Goal: Task Accomplishment & Management: Use online tool/utility

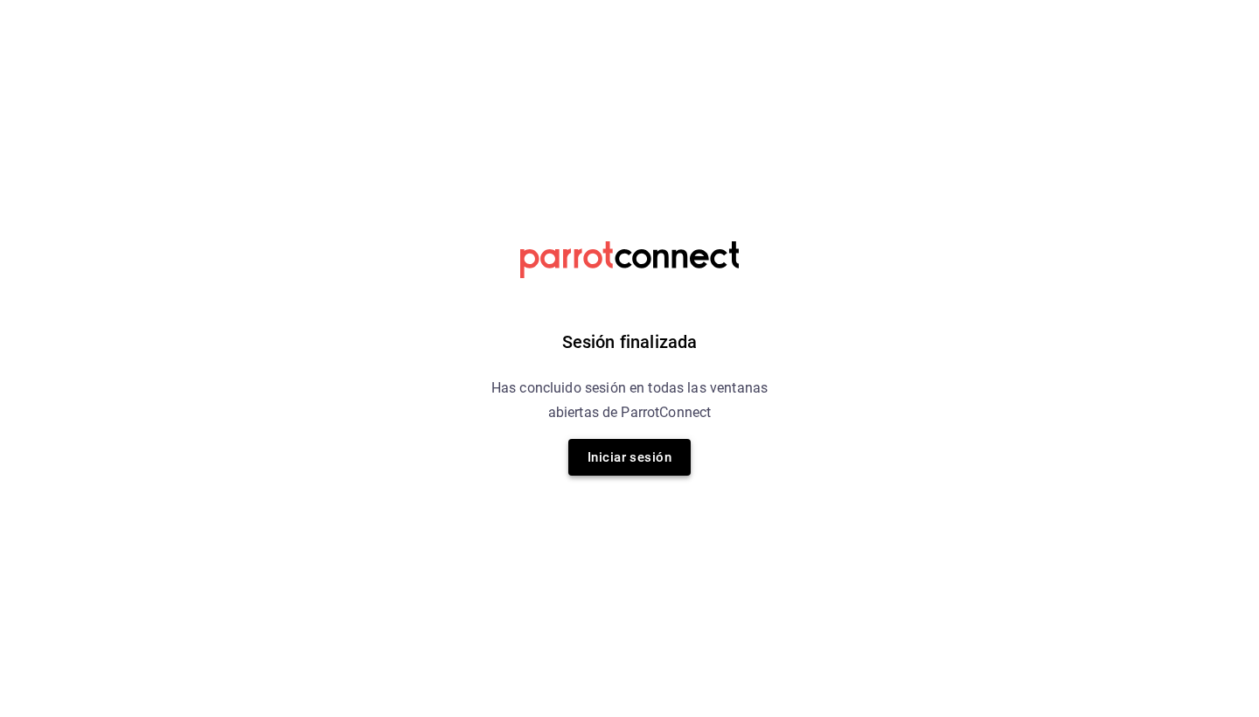
click at [628, 456] on button "Iniciar sesión" at bounding box center [629, 457] width 122 height 37
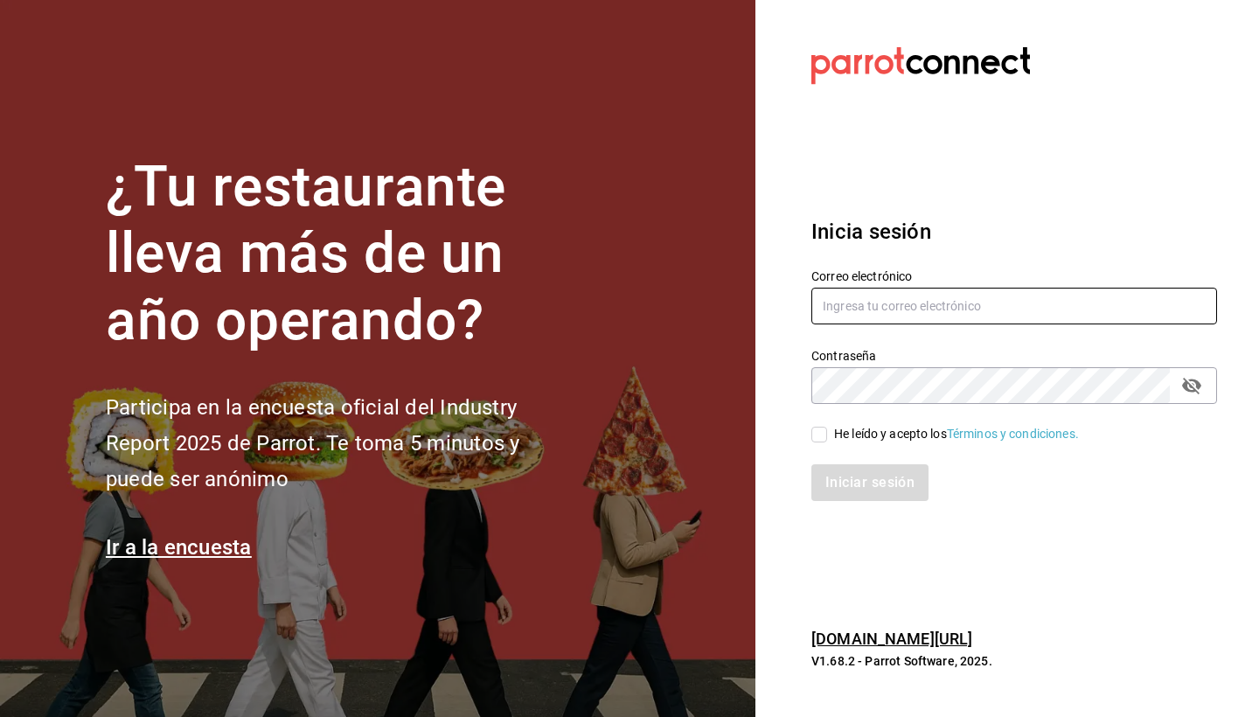
type input "cruz.axel1112@gmail.com"
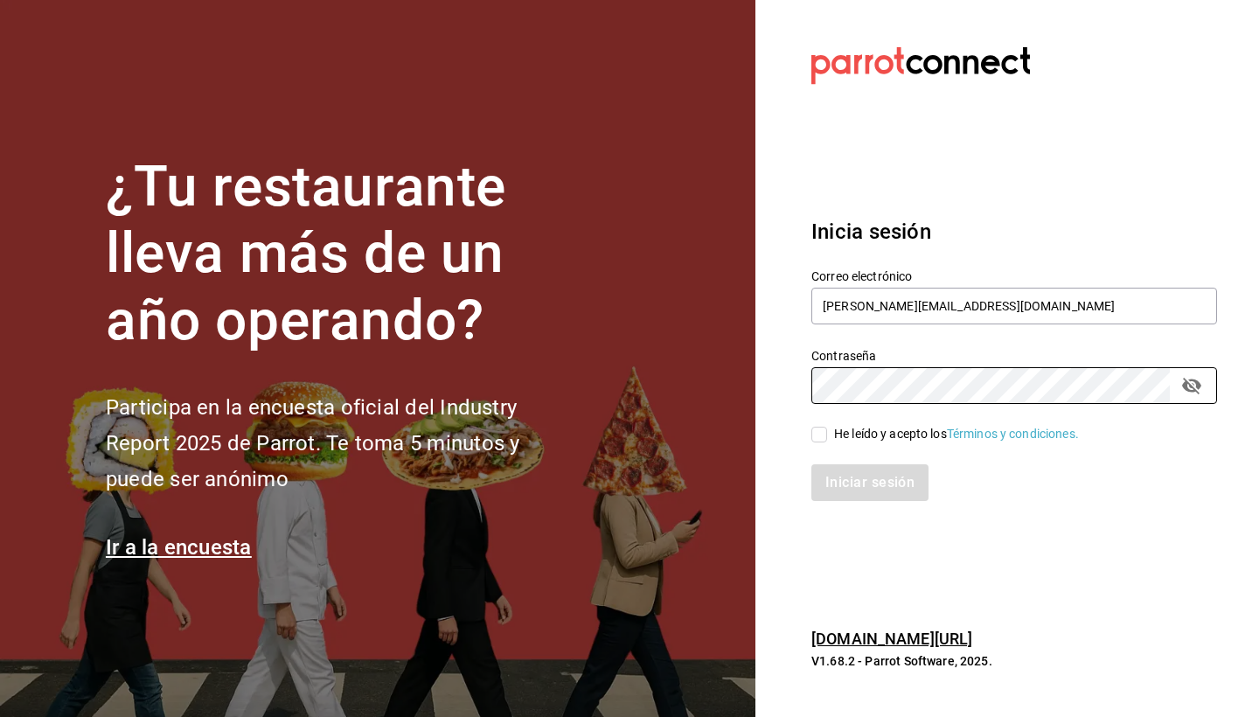
click at [817, 440] on input "He leído y acepto los Términos y condiciones." at bounding box center [820, 435] width 16 height 16
checkbox input "true"
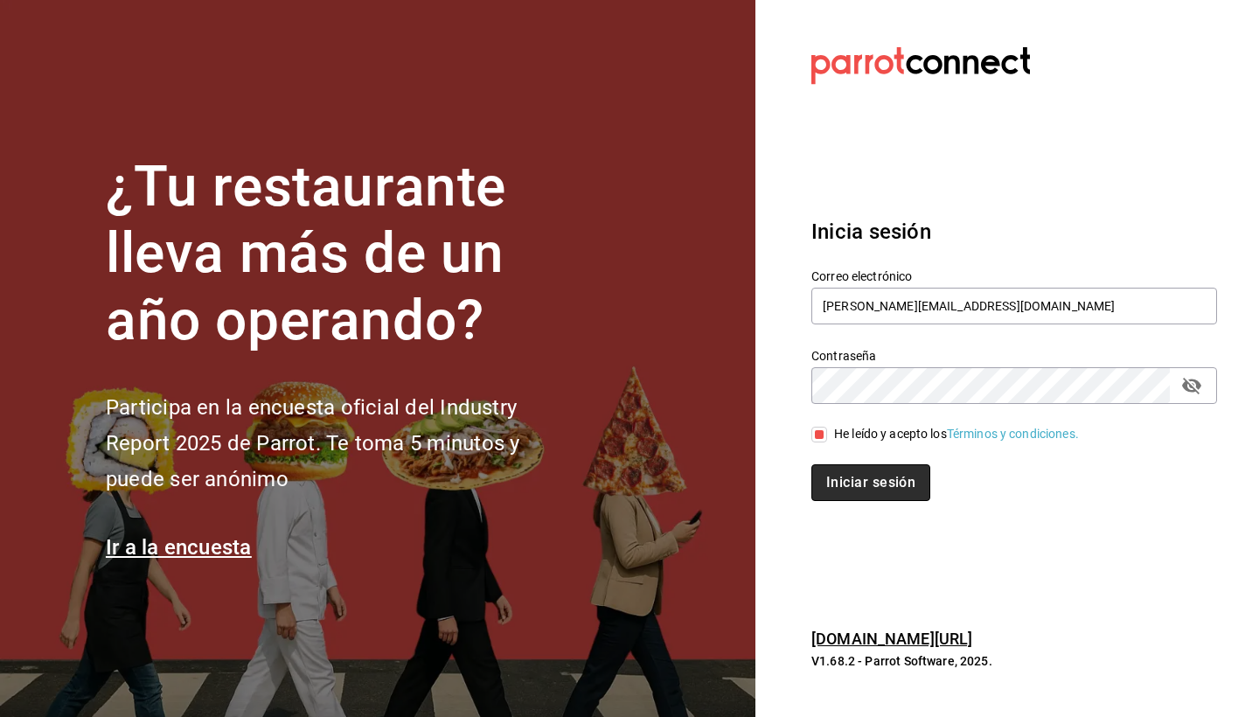
click at [842, 483] on button "Iniciar sesión" at bounding box center [871, 482] width 119 height 37
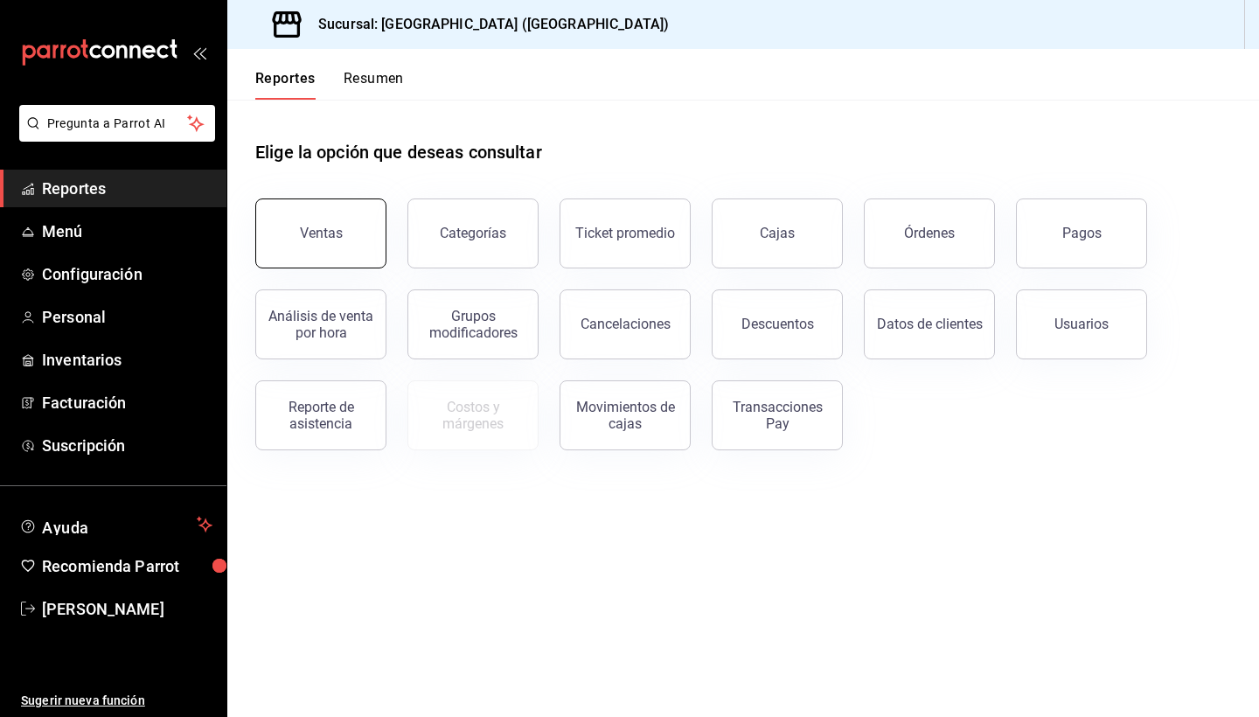
click at [297, 220] on button "Ventas" at bounding box center [320, 234] width 131 height 70
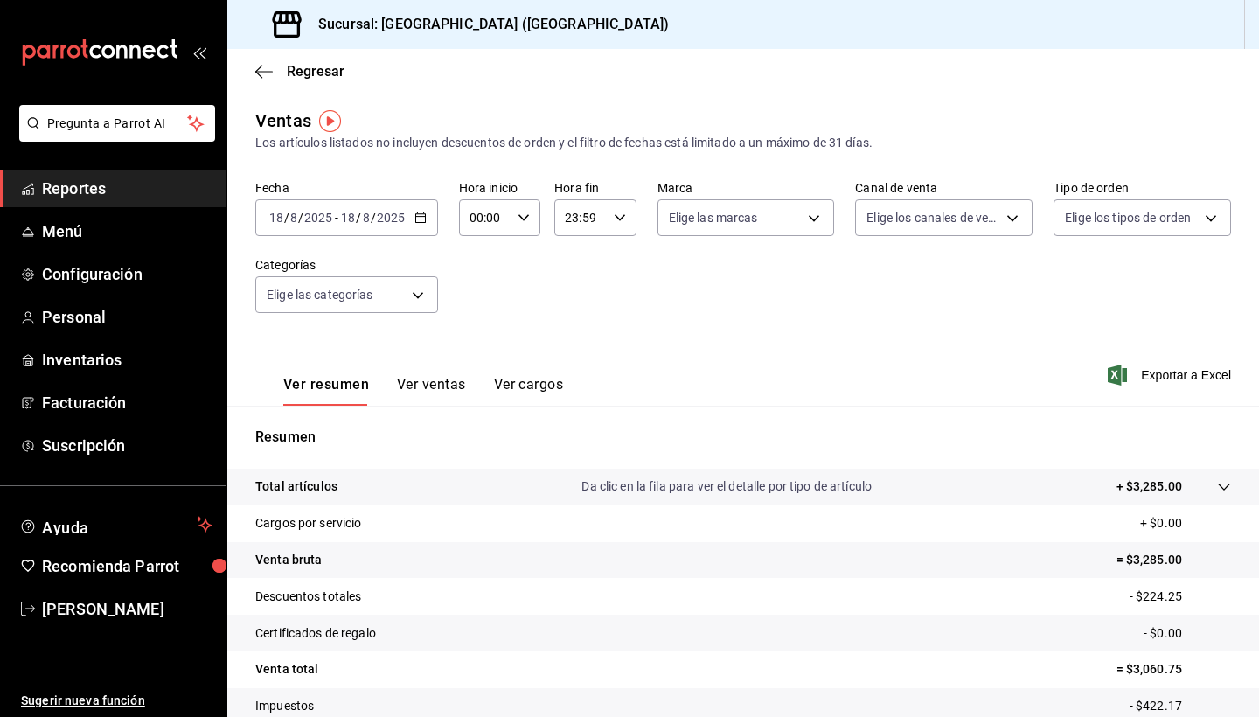
click at [76, 185] on span "Reportes" at bounding box center [127, 189] width 171 height 24
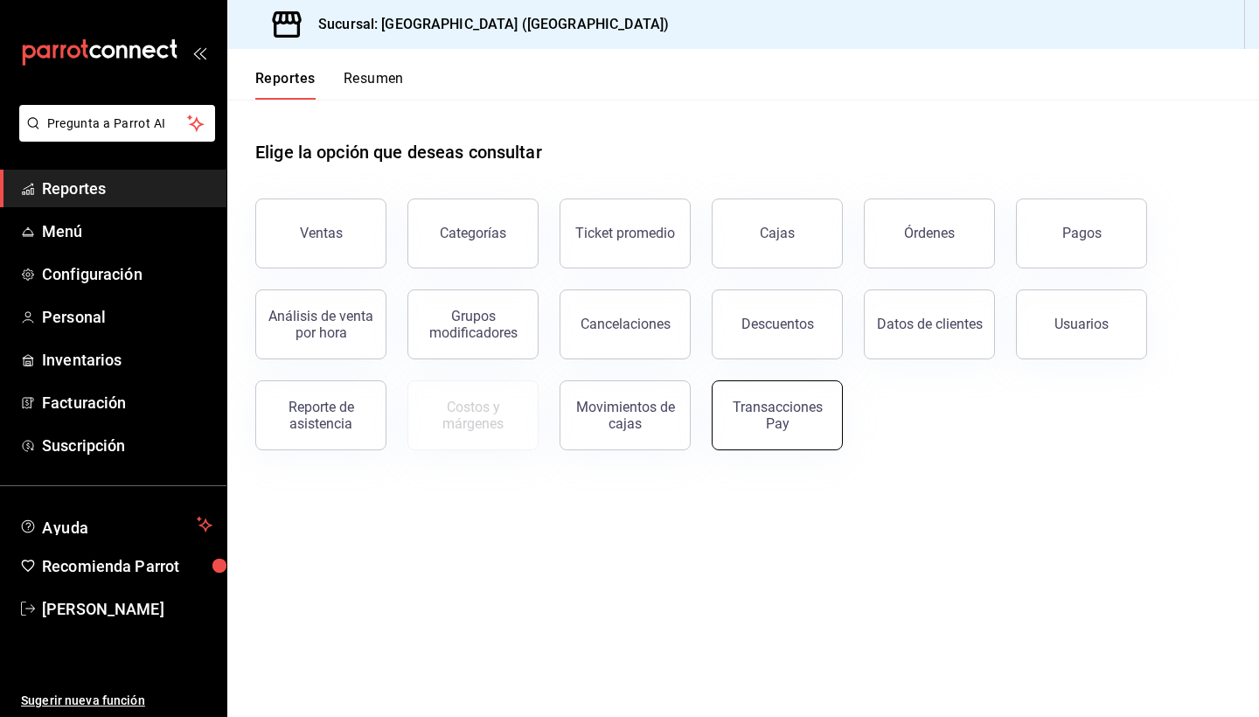
click at [755, 436] on button "Transacciones Pay" at bounding box center [777, 415] width 131 height 70
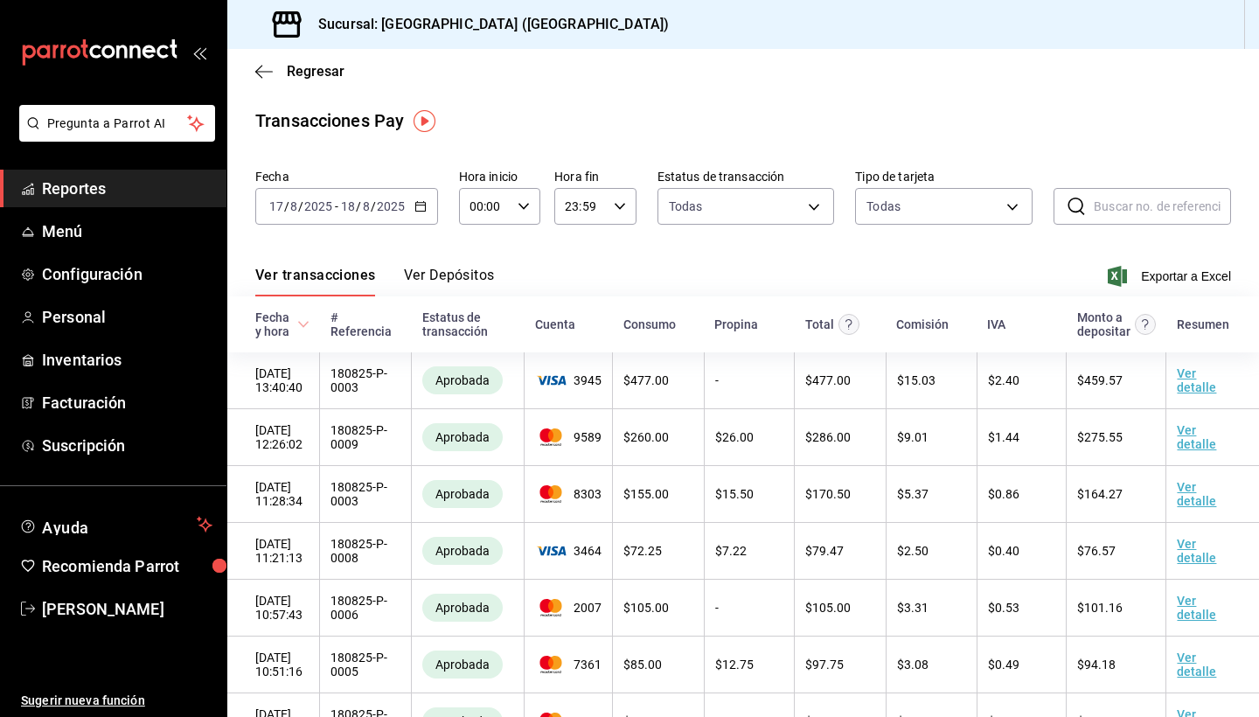
click at [422, 205] on icon "button" at bounding box center [421, 206] width 12 height 12
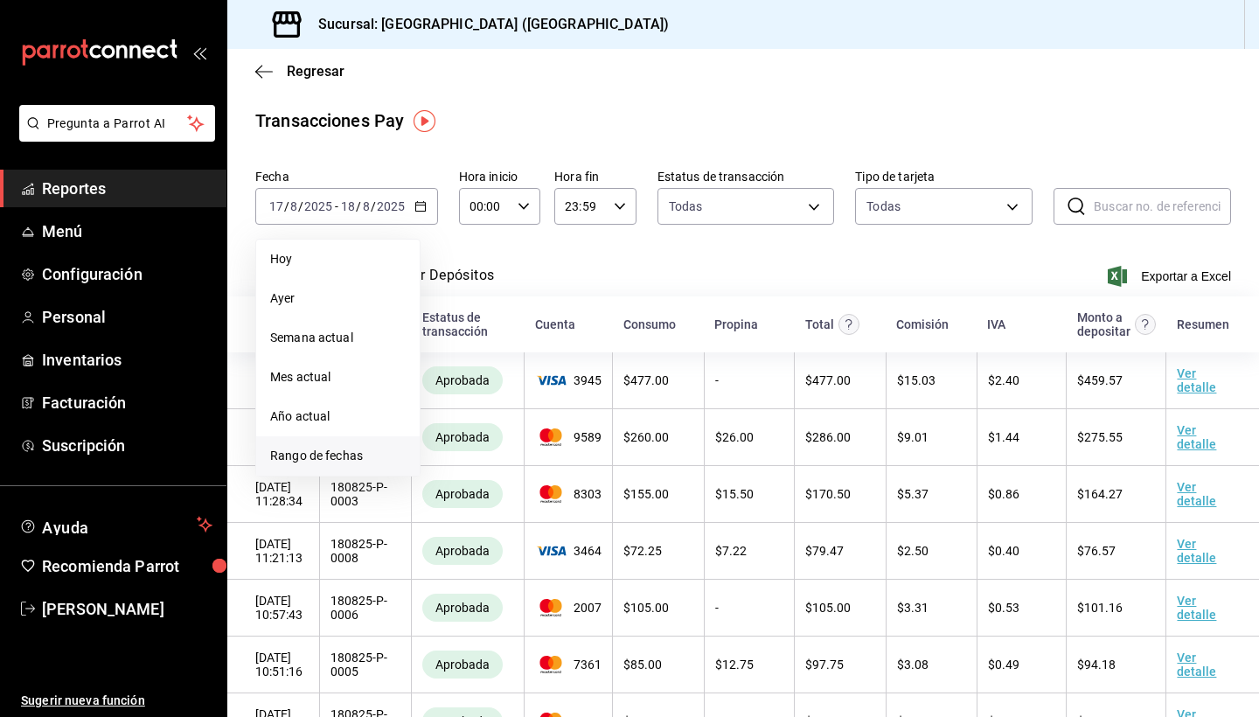
click at [309, 451] on span "Rango de fechas" at bounding box center [338, 456] width 136 height 18
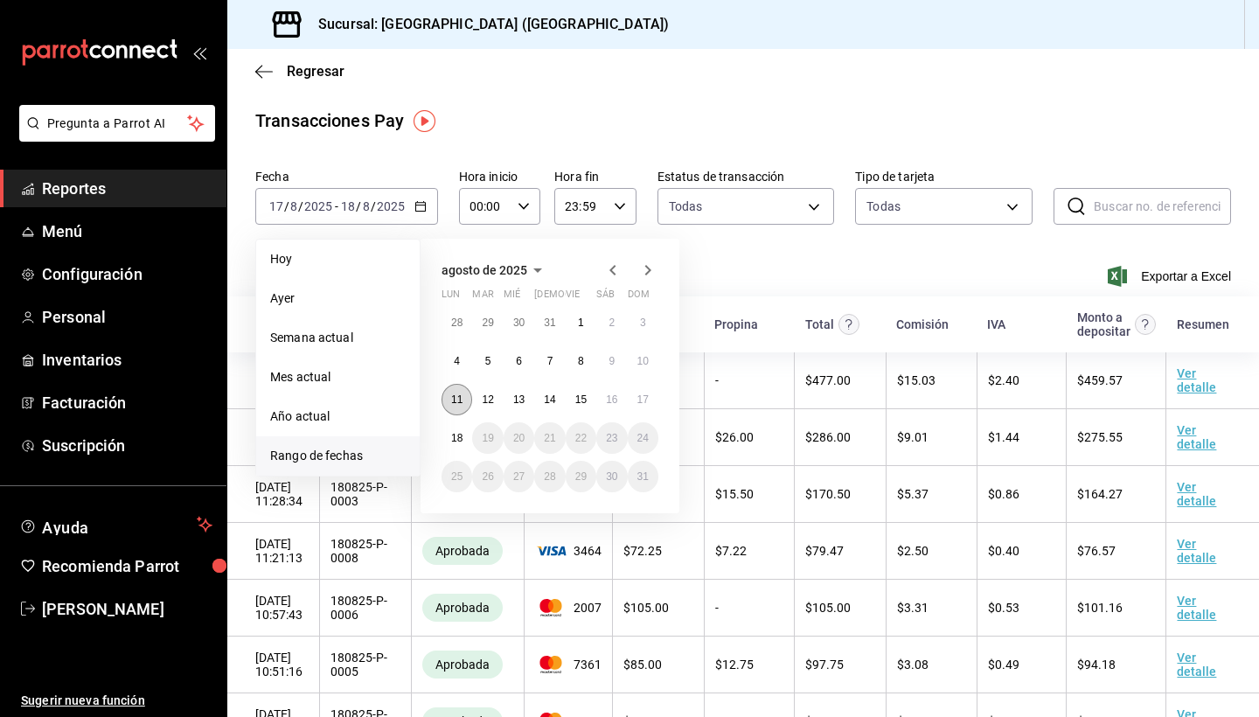
click at [462, 402] on abbr "11" at bounding box center [456, 400] width 11 height 12
click at [647, 398] on abbr "17" at bounding box center [643, 400] width 11 height 12
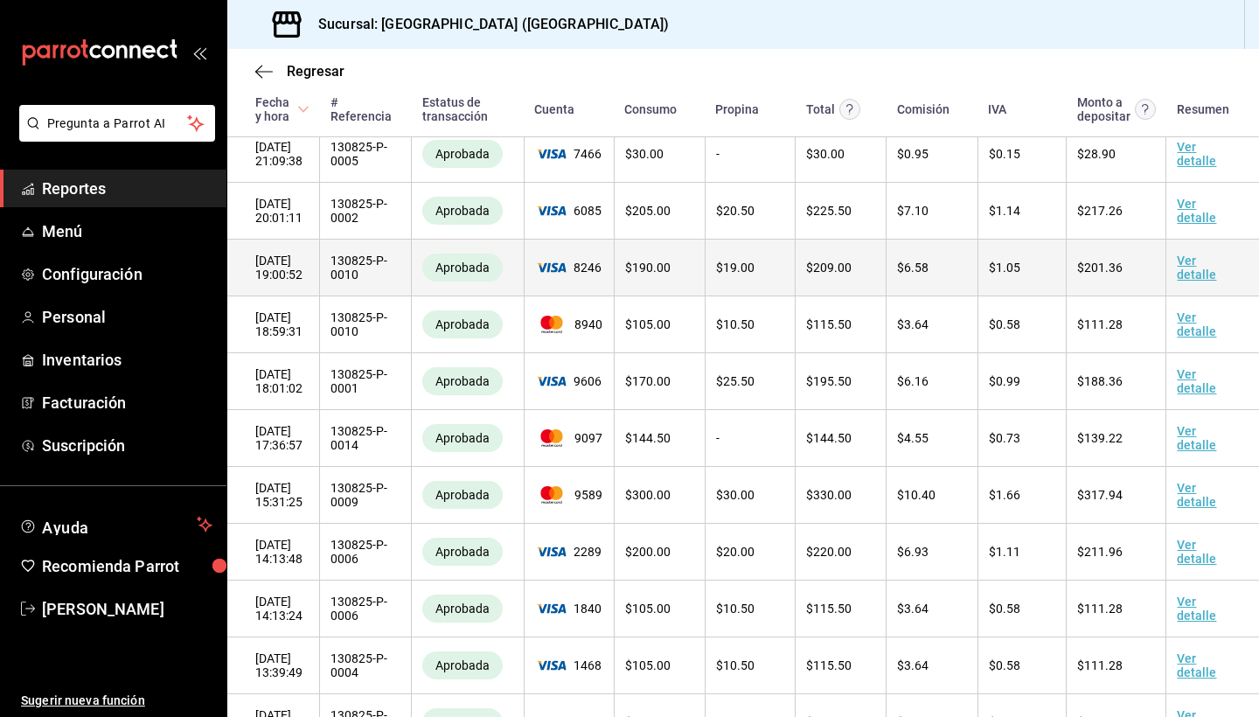
scroll to position [2586, 0]
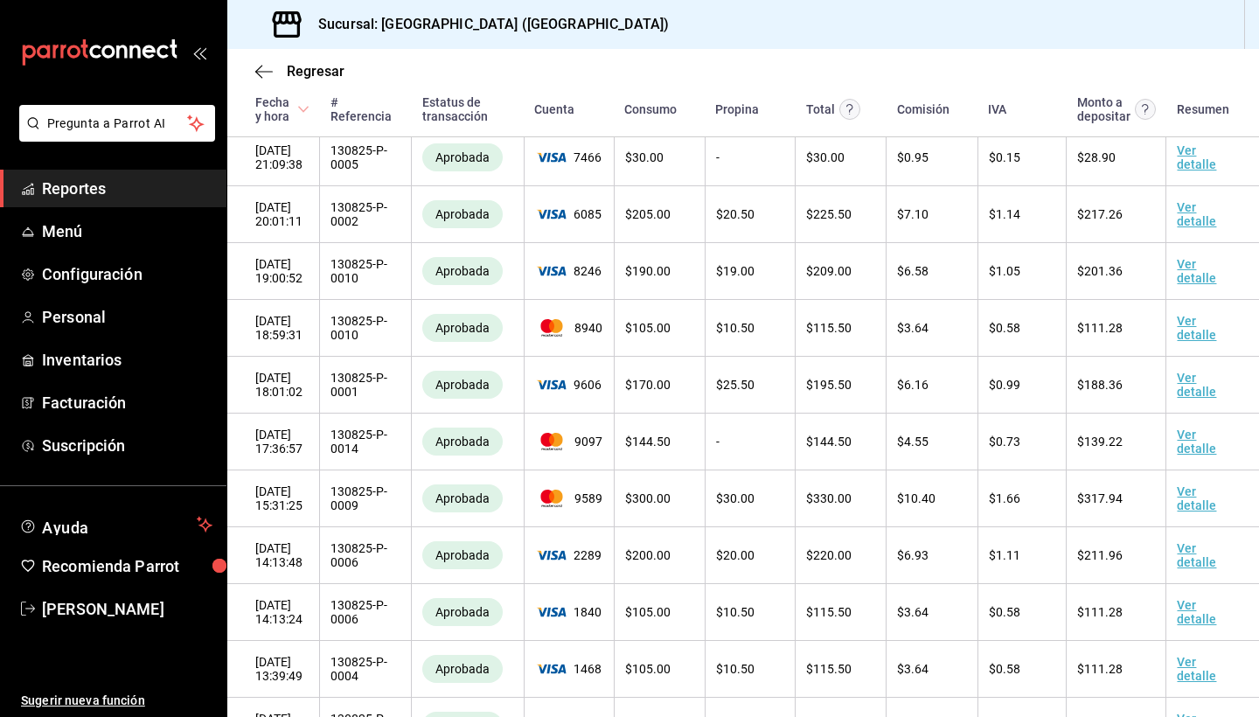
click at [734, 110] on div "Propina" at bounding box center [737, 109] width 44 height 14
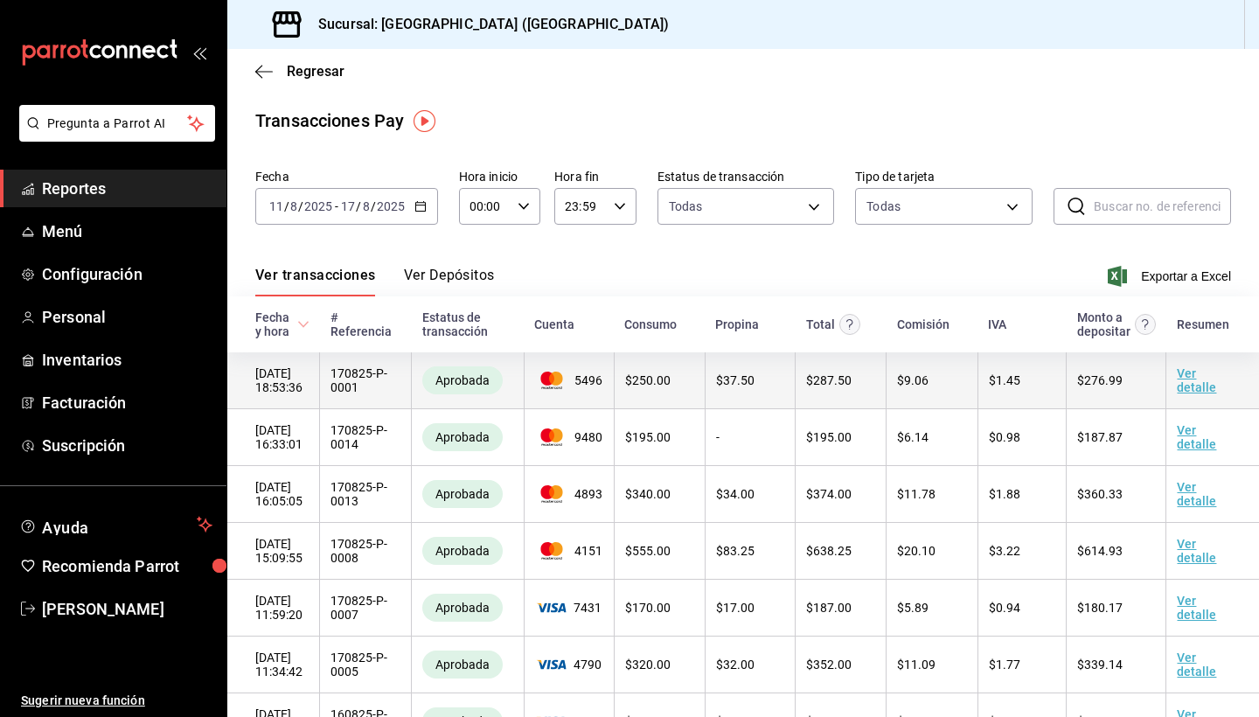
scroll to position [0, 0]
